Goal: Task Accomplishment & Management: Use online tool/utility

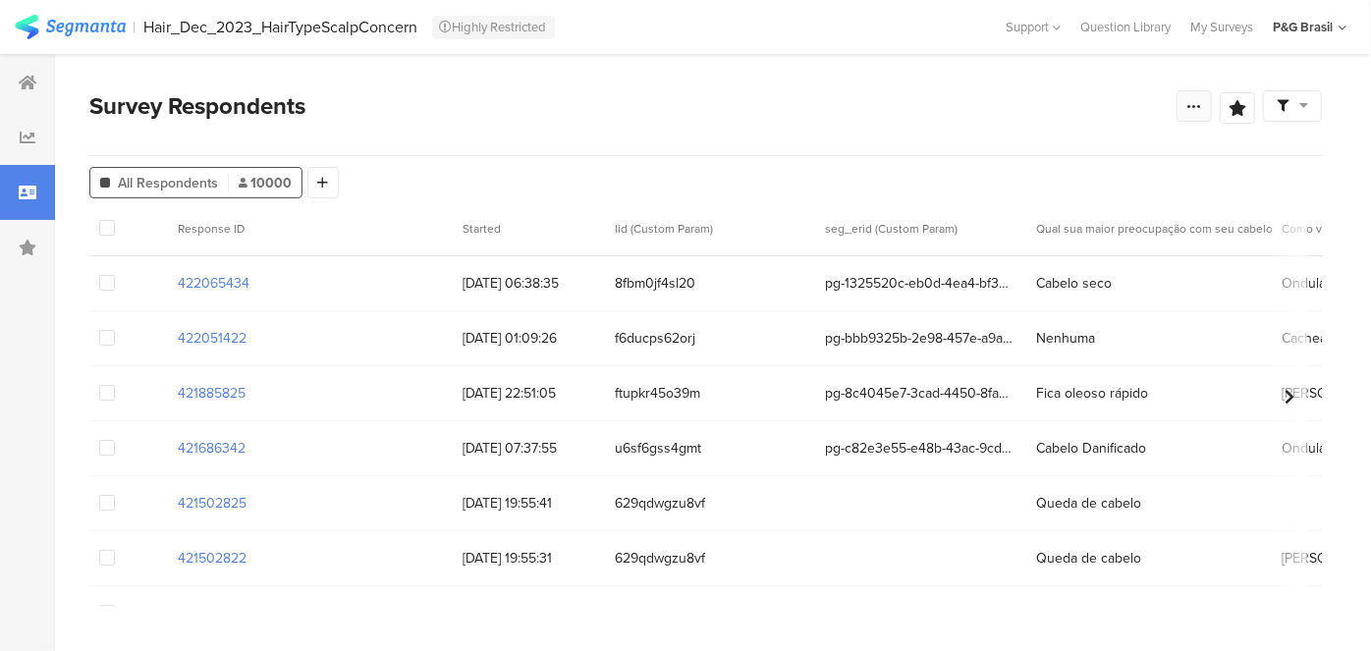
click at [1192, 108] on icon at bounding box center [1195, 106] width 16 height 16
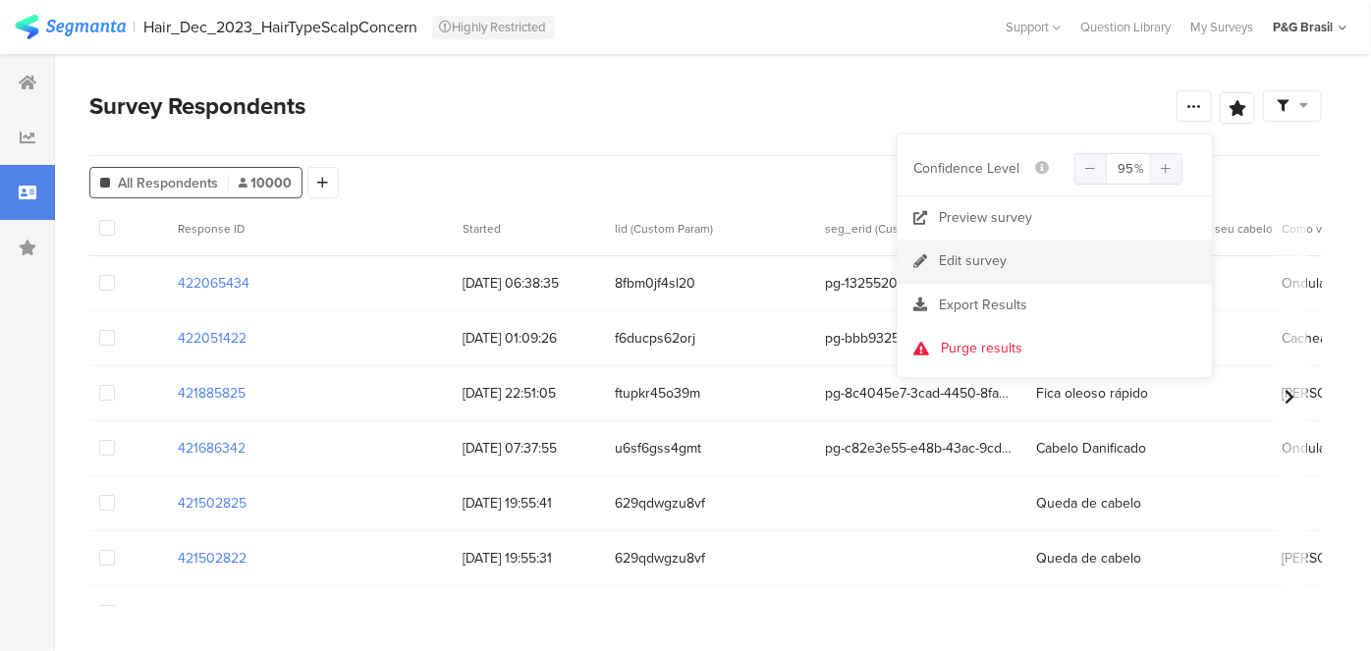
click at [1006, 252] on link "Edit survey" at bounding box center [1055, 261] width 314 height 43
